Goal: Information Seeking & Learning: Learn about a topic

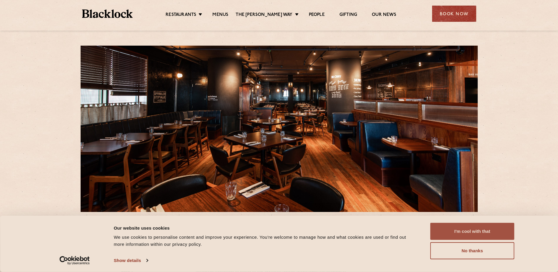
click at [453, 230] on button "I'm cool with that" at bounding box center [472, 231] width 84 height 17
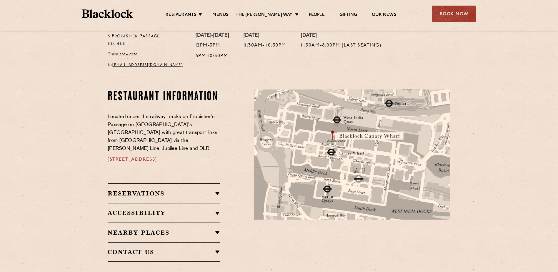
scroll to position [265, 0]
click at [228, 13] on link "Menus" at bounding box center [220, 15] width 16 height 6
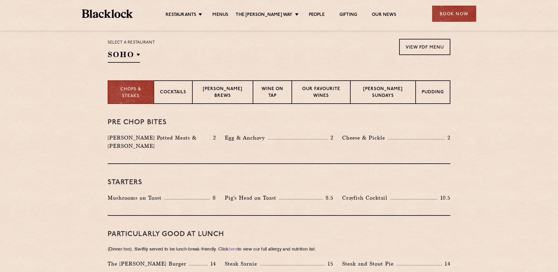
scroll to position [206, 0]
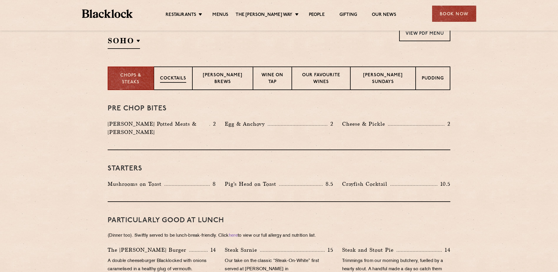
click at [179, 77] on p "Cocktails" at bounding box center [173, 78] width 26 height 7
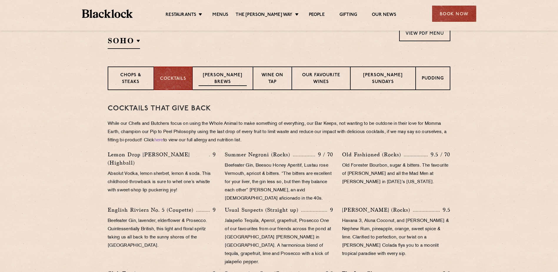
click at [222, 75] on p "Blacklock Brews" at bounding box center [223, 79] width 48 height 14
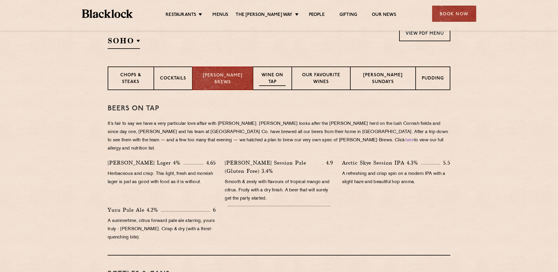
click at [267, 76] on p "Wine on Tap" at bounding box center [272, 79] width 26 height 14
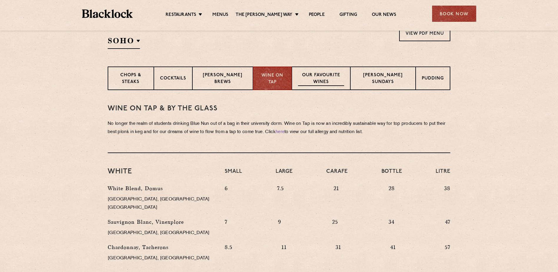
click at [320, 76] on p "Our favourite wines" at bounding box center [321, 79] width 46 height 14
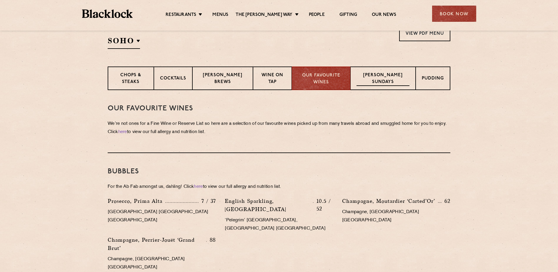
click at [382, 79] on p "Blacklock Sundays" at bounding box center [383, 79] width 53 height 14
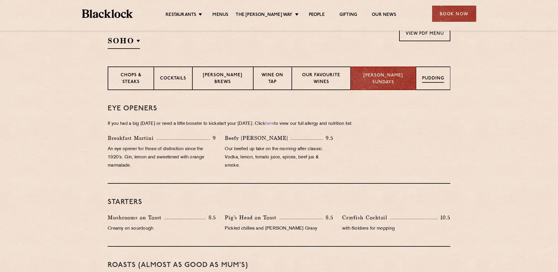
click at [433, 77] on p "Pudding" at bounding box center [433, 78] width 22 height 7
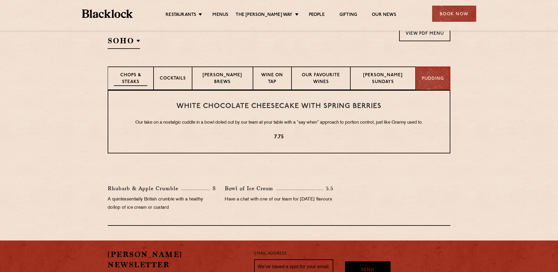
click at [132, 76] on p "Chops & Steaks" at bounding box center [131, 79] width 34 height 14
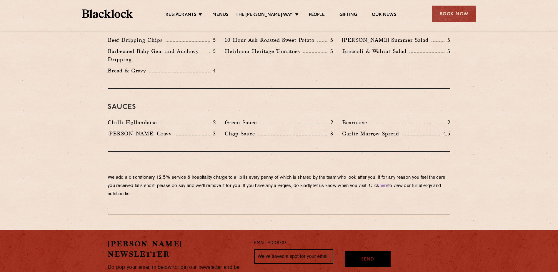
scroll to position [908, 0]
